Goal: Task Accomplishment & Management: Manage account settings

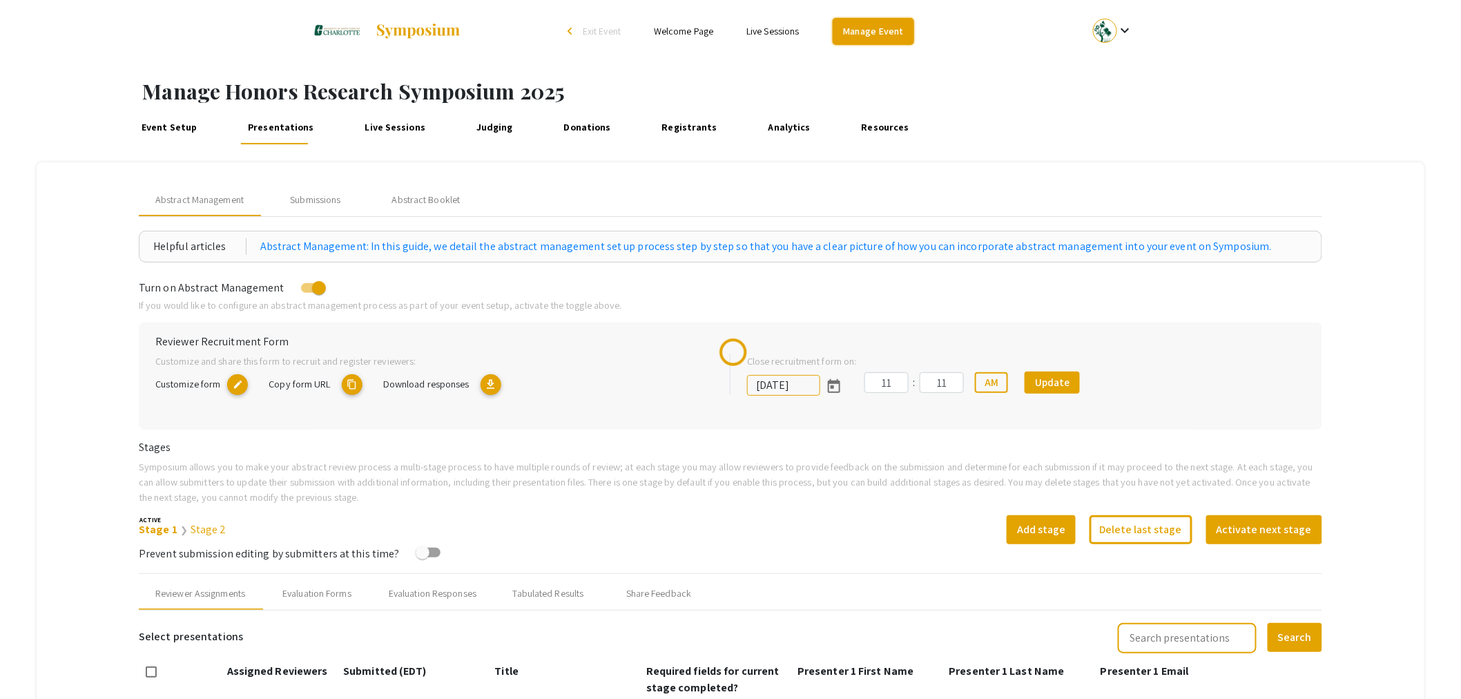
click at [864, 37] on link "Manage Event" at bounding box center [873, 31] width 81 height 27
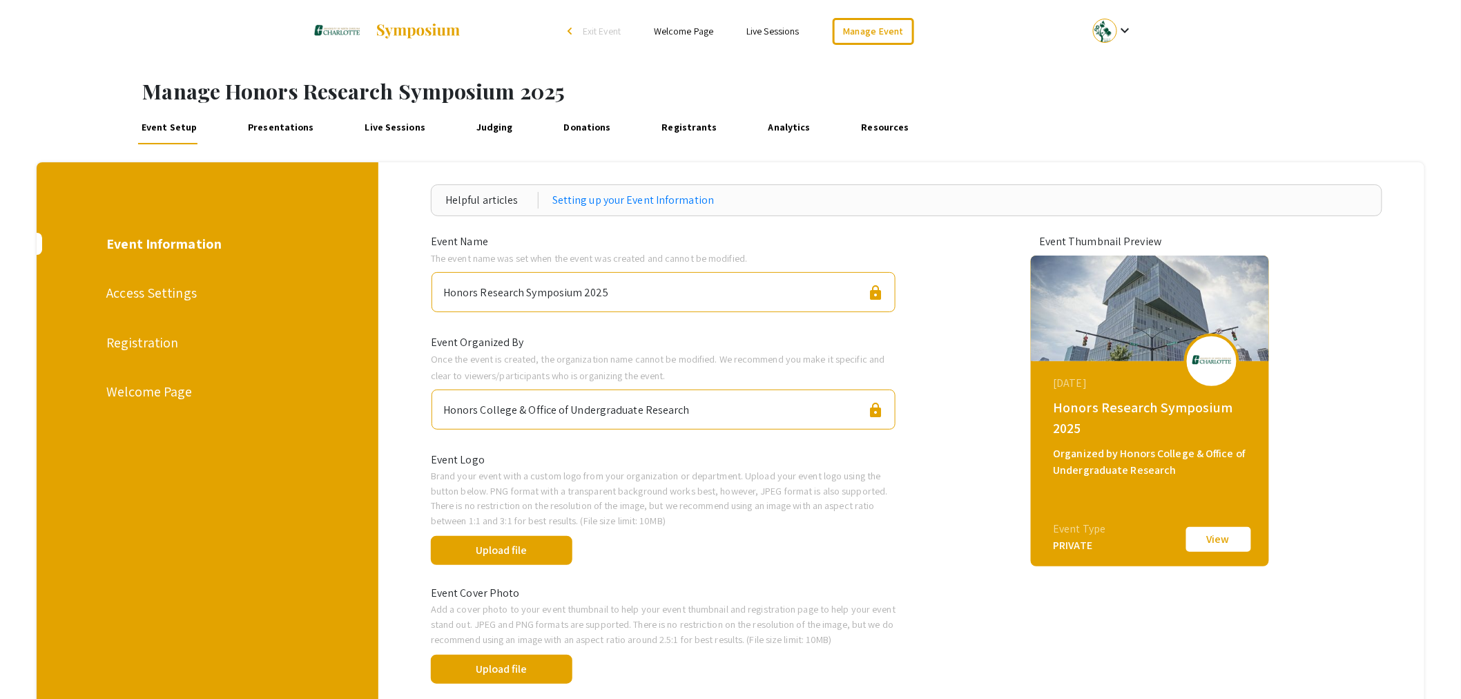
click at [138, 289] on div "Access Settings" at bounding box center [206, 292] width 200 height 21
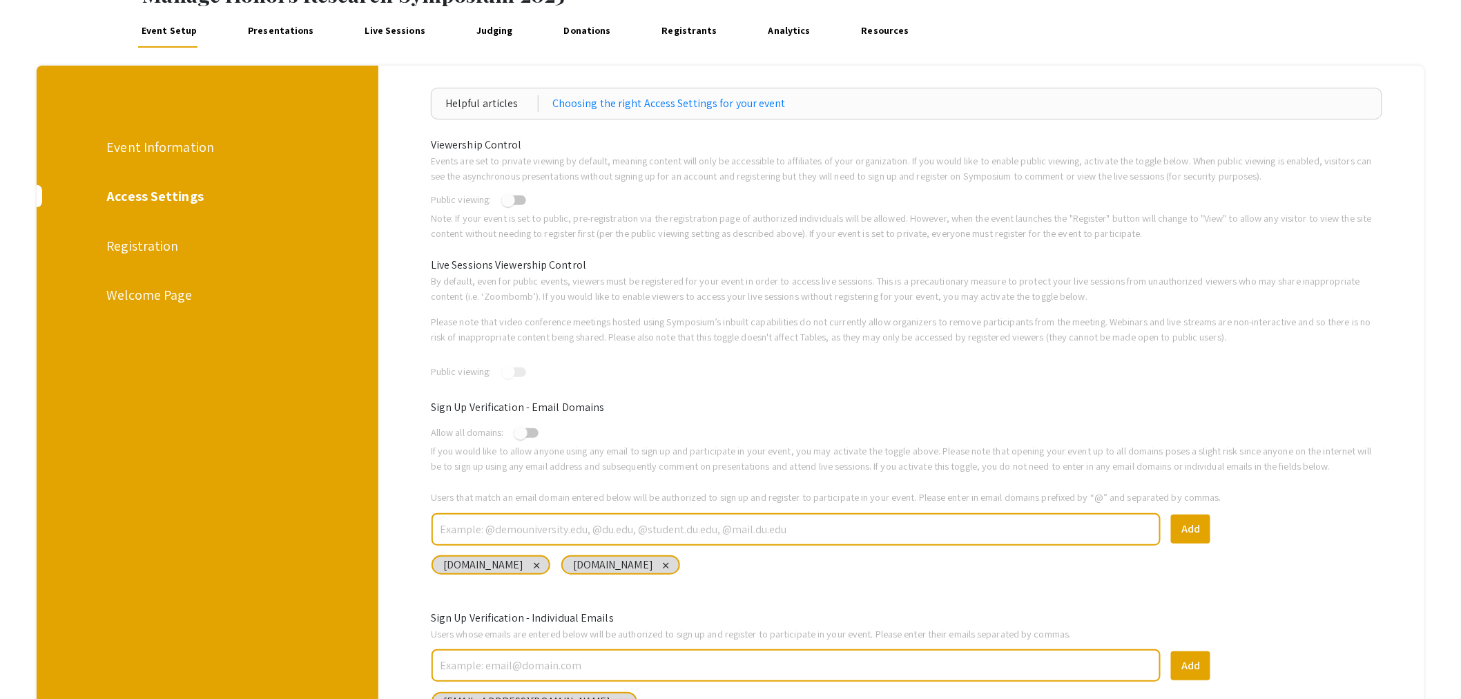
scroll to position [230, 0]
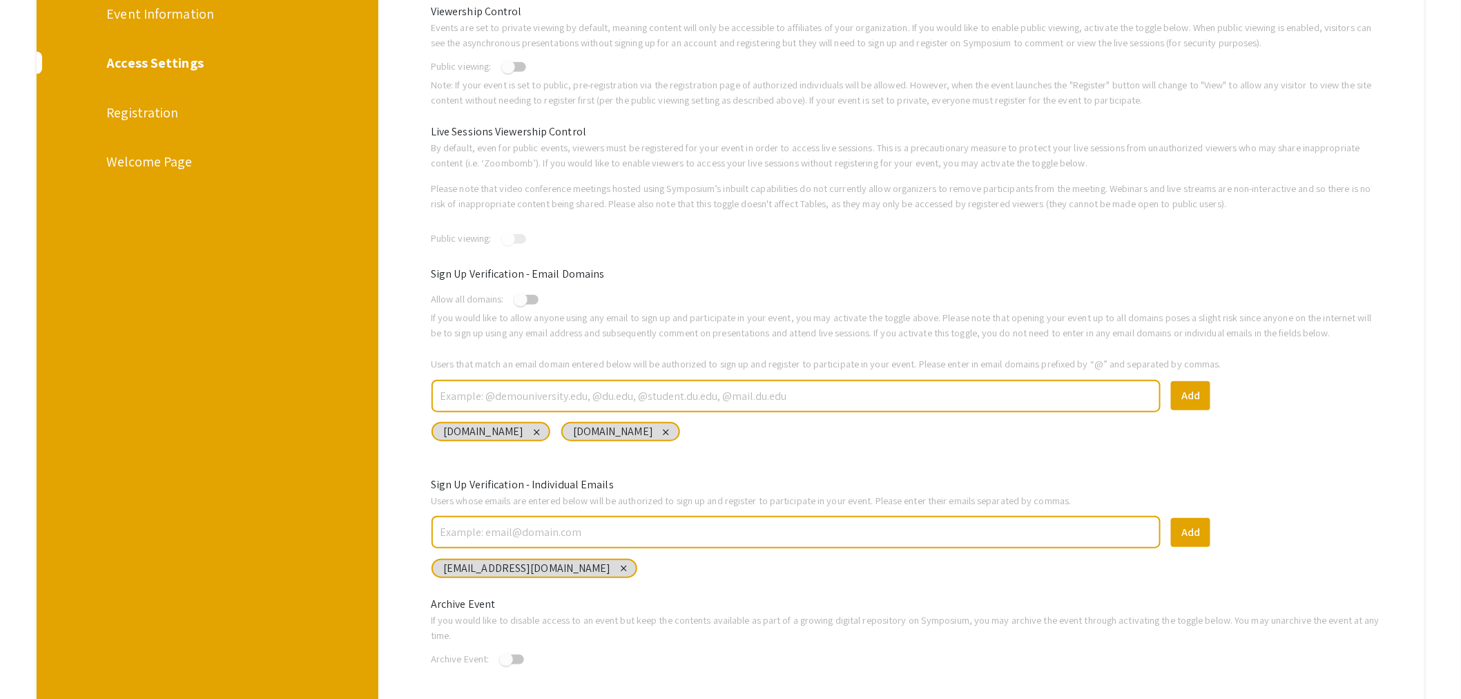
click at [561, 380] on div at bounding box center [795, 396] width 729 height 32
click at [561, 389] on input "text" at bounding box center [795, 396] width 715 height 24
type input "@[DOMAIN_NAME]"
click at [1192, 381] on button "Add" at bounding box center [1190, 395] width 39 height 29
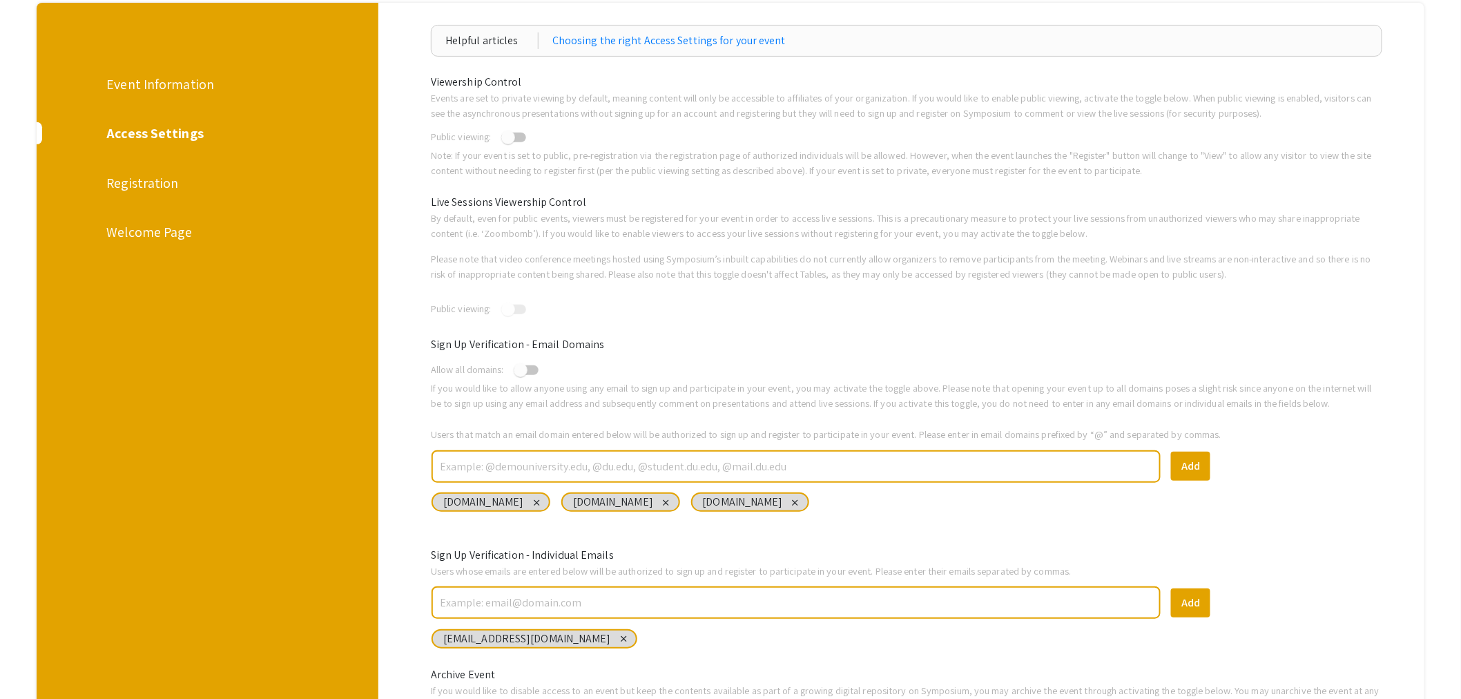
scroll to position [77, 0]
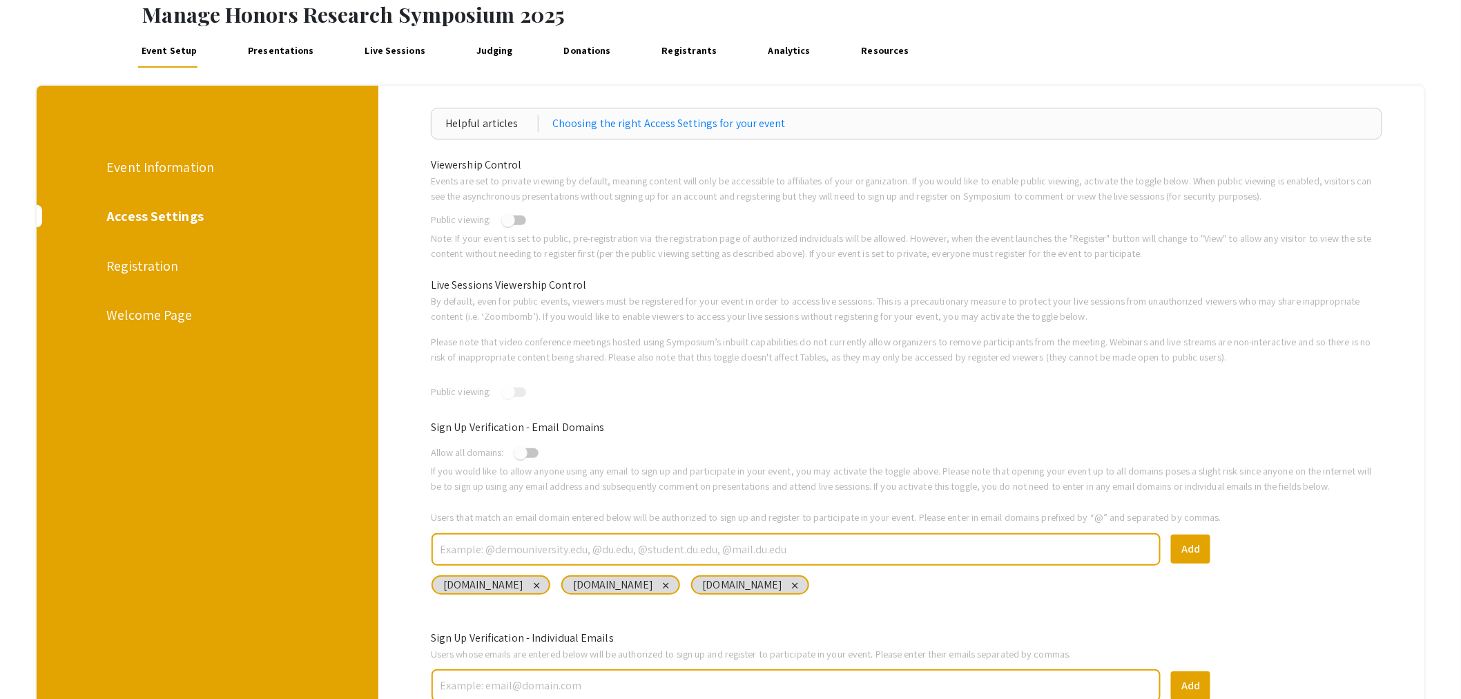
click at [167, 168] on div "Event Information" at bounding box center [206, 167] width 200 height 21
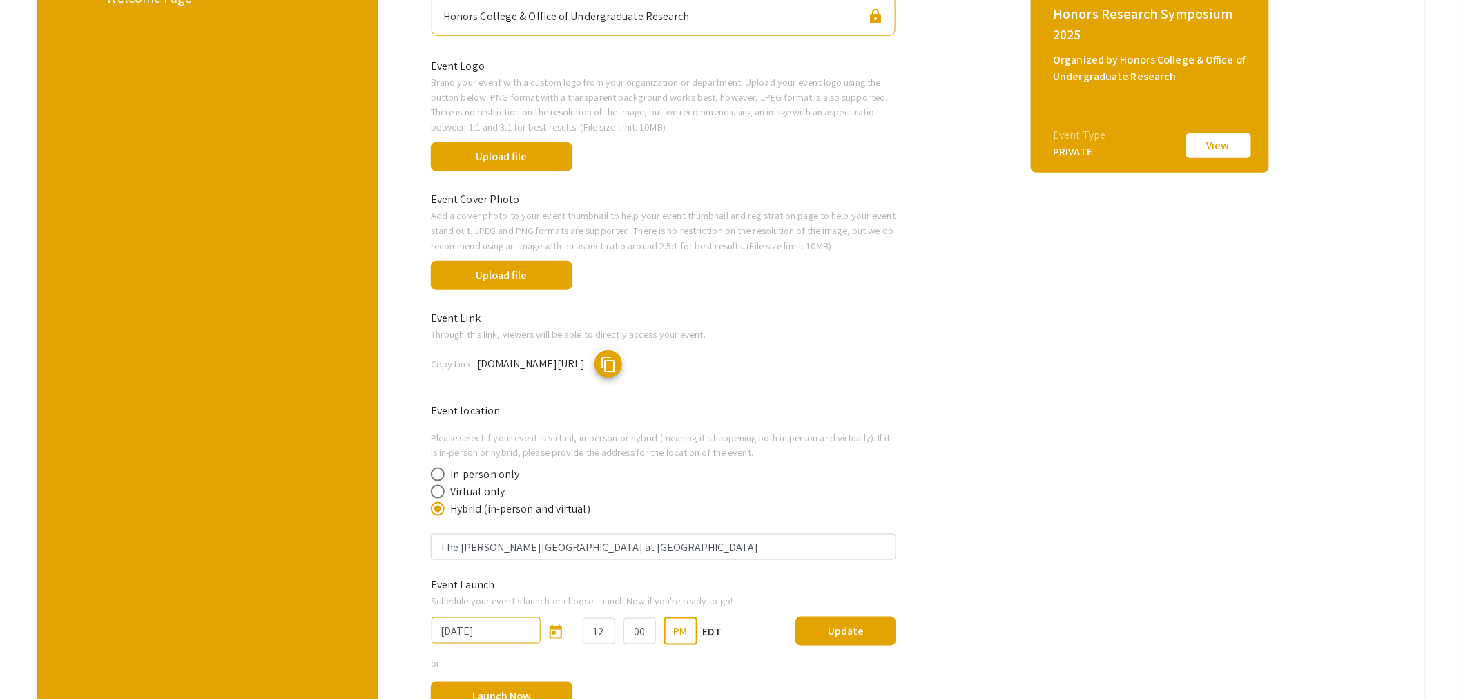
scroll to position [536, 0]
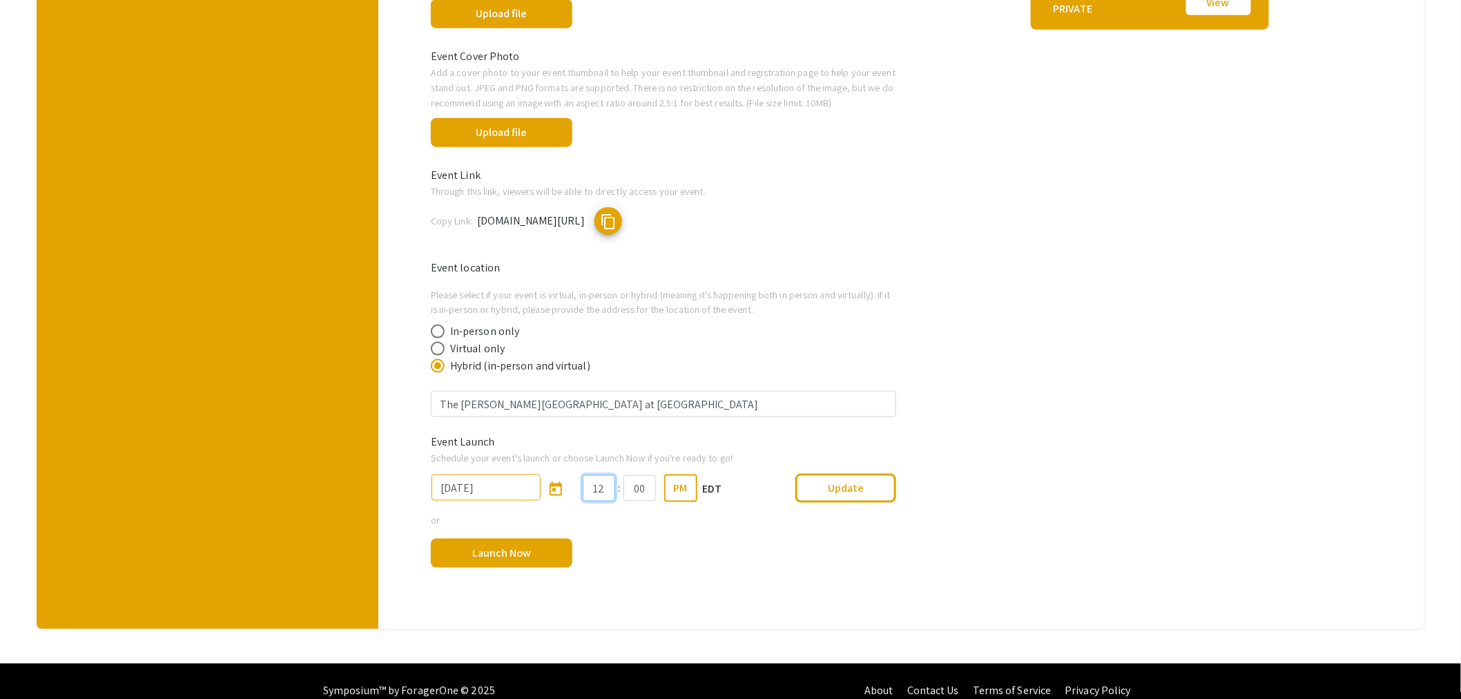
click at [611, 485] on input "12" at bounding box center [599, 488] width 32 height 26
drag, startPoint x: 611, startPoint y: 485, endPoint x: 566, endPoint y: 489, distance: 45.1
click at [566, 489] on div "[DATE] Required! 12 : 00 PM EDT Required! Update" at bounding box center [663, 491] width 486 height 52
type input "02"
click at [852, 483] on button "Update" at bounding box center [845, 488] width 101 height 29
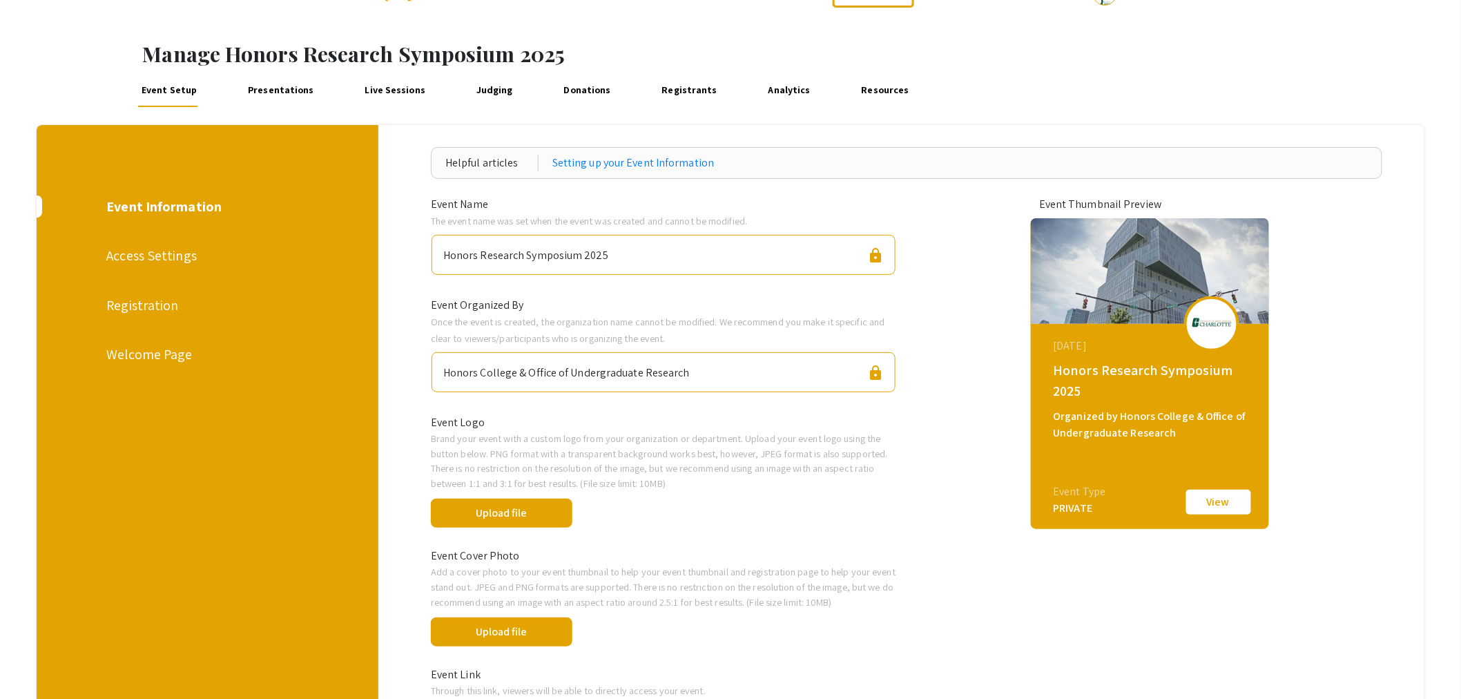
scroll to position [0, 0]
